Goal: Navigation & Orientation: Find specific page/section

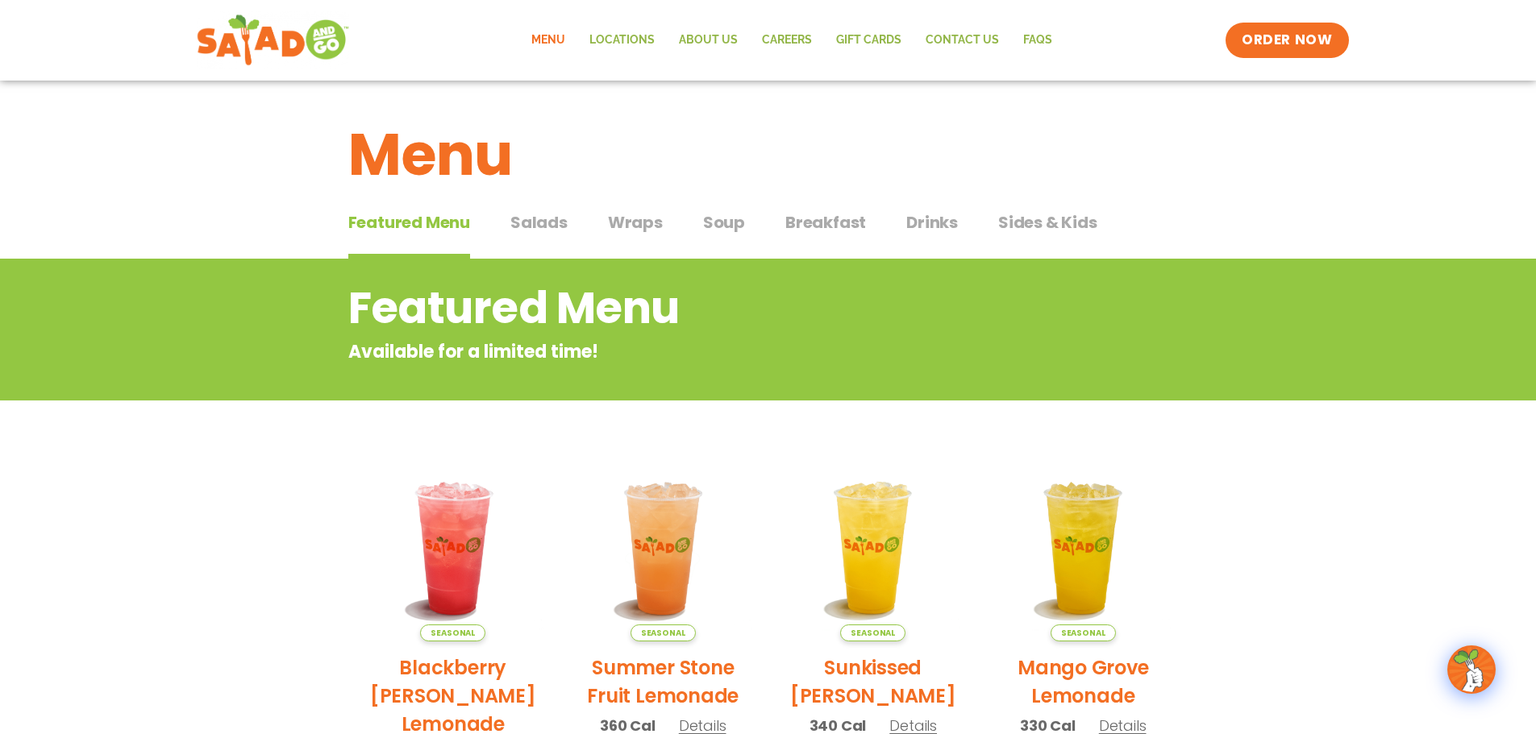
click at [240, 42] on img at bounding box center [272, 40] width 152 height 58
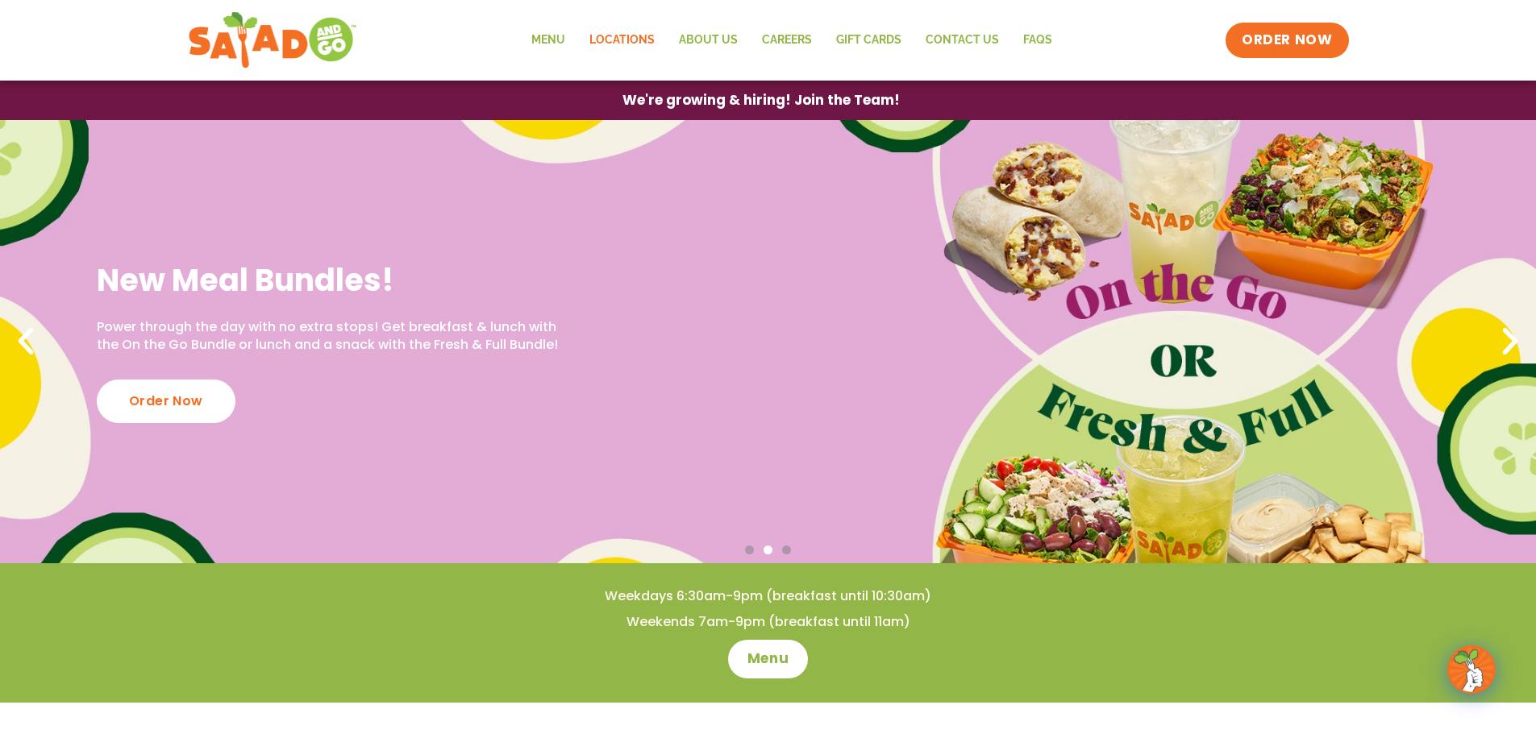
click at [622, 34] on link "Locations" at bounding box center [621, 40] width 89 height 37
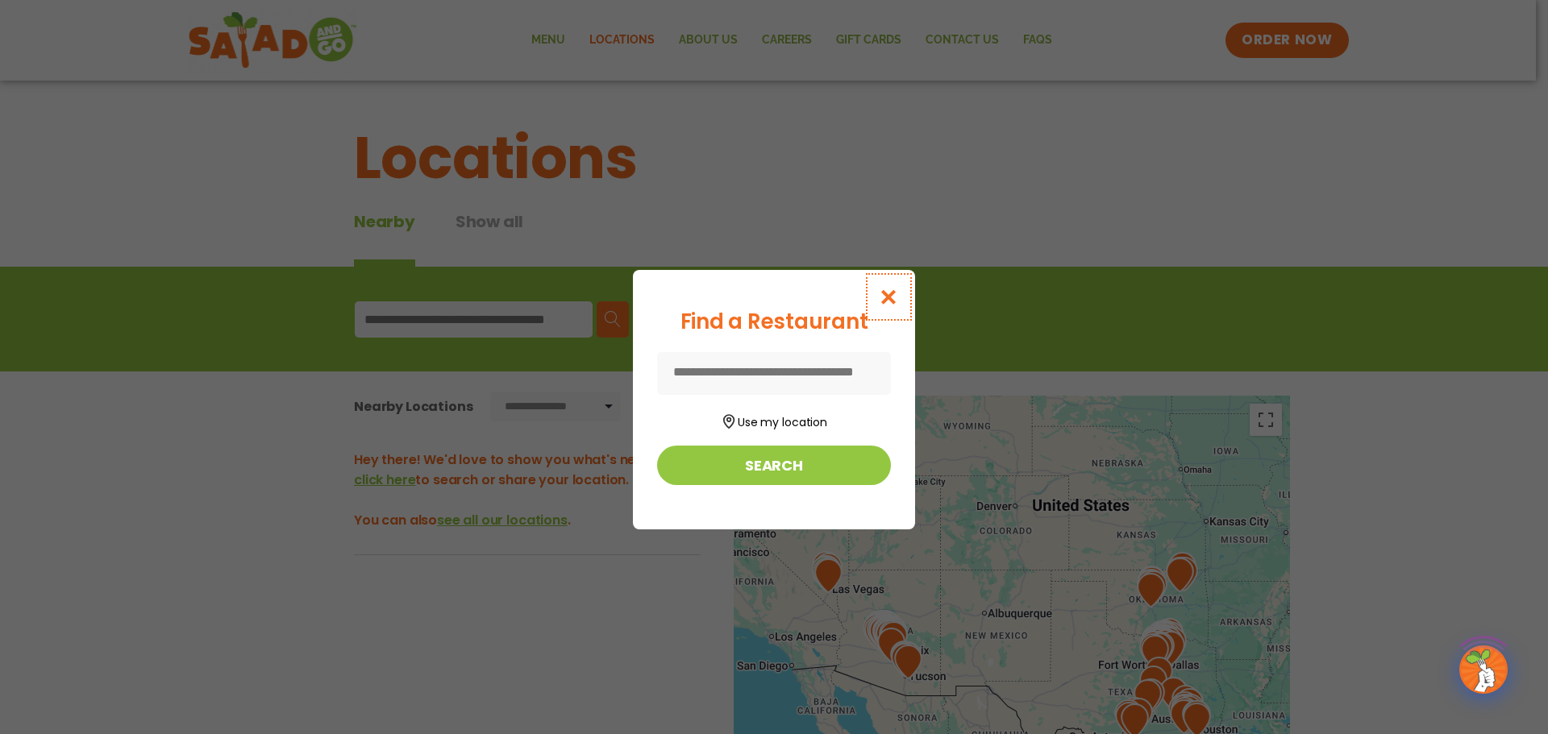
click at [869, 296] on button "Close modal" at bounding box center [888, 297] width 52 height 54
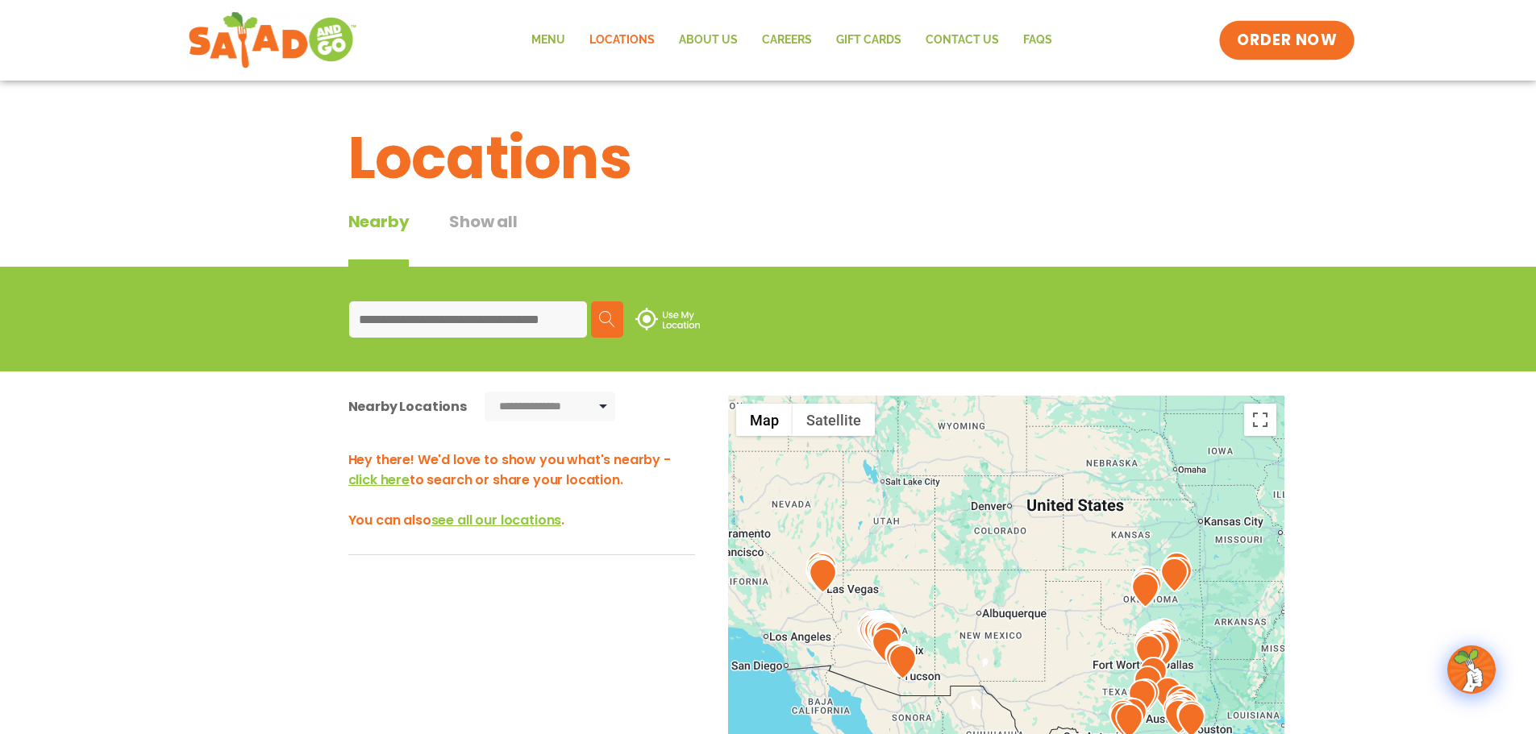
click at [1285, 36] on span "ORDER NOW" at bounding box center [1286, 40] width 100 height 21
